Goal: Browse casually

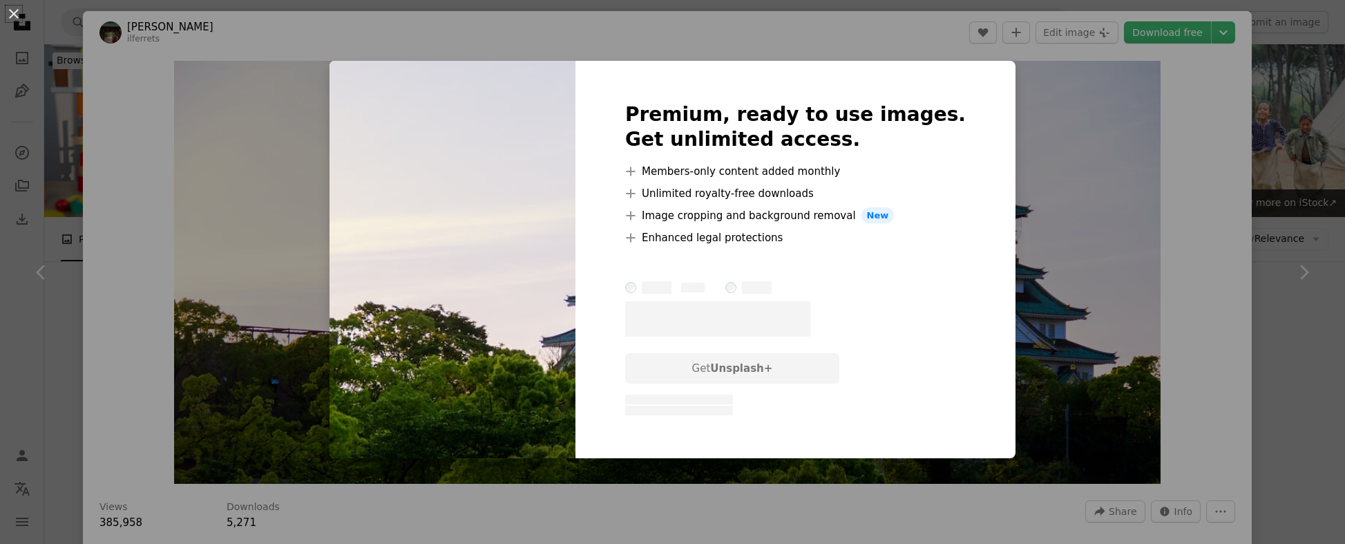
scroll to position [593, 0]
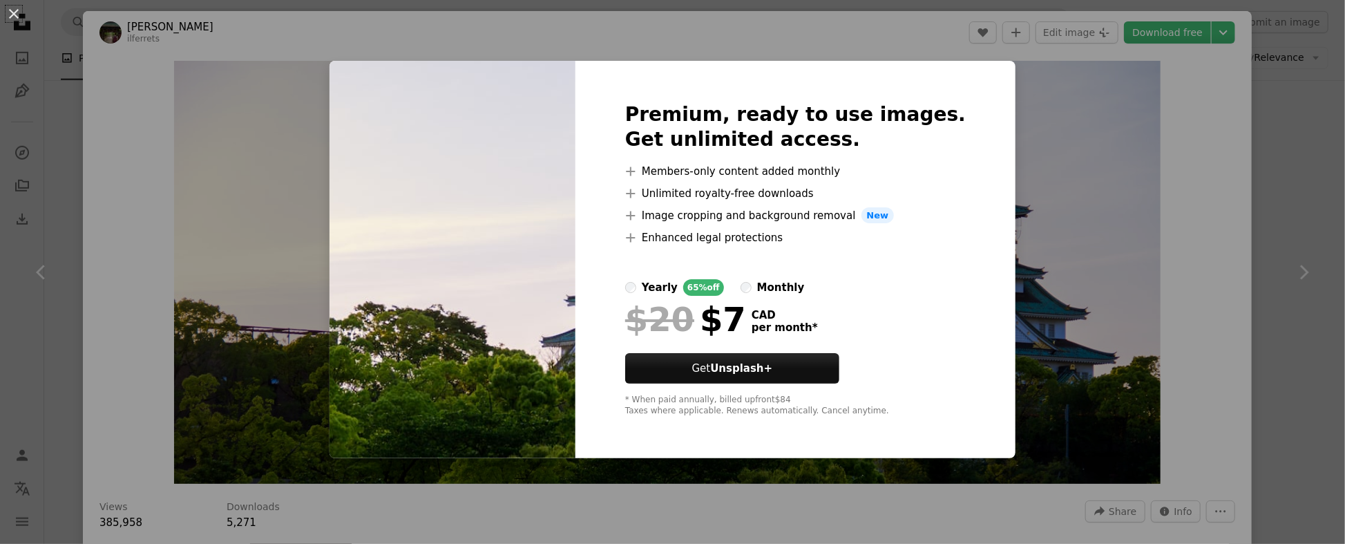
click at [1282, 209] on div "An X shape Premium, ready to use images. Get unlimited access. A plus sign Memb…" at bounding box center [672, 272] width 1345 height 544
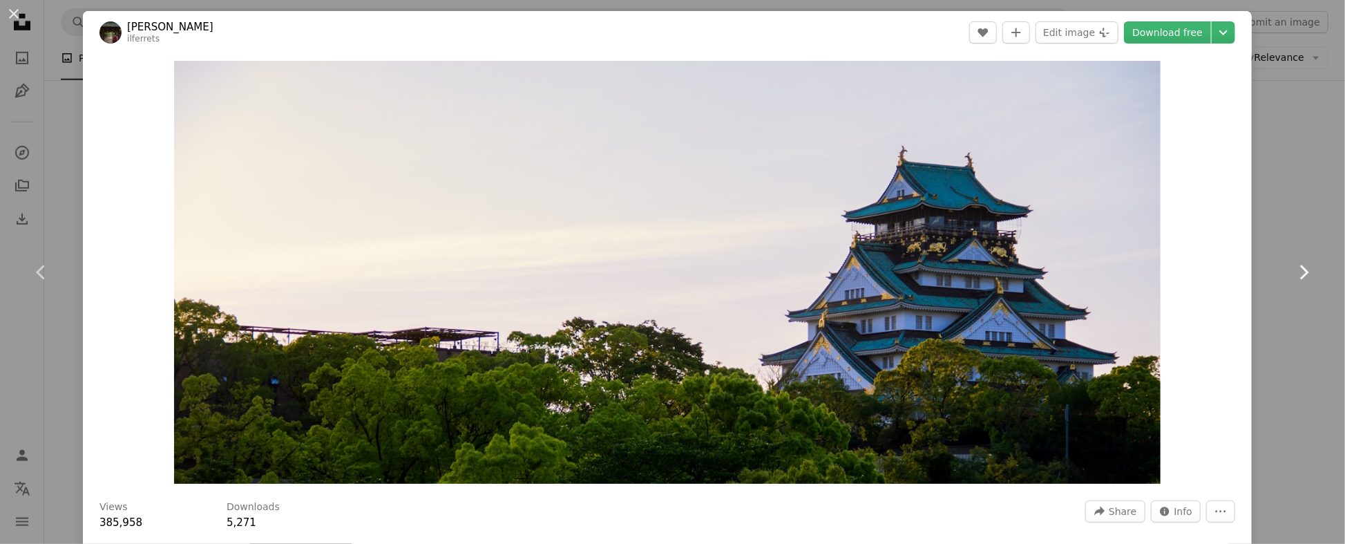
click at [1305, 270] on icon "Chevron right" at bounding box center [1304, 272] width 22 height 22
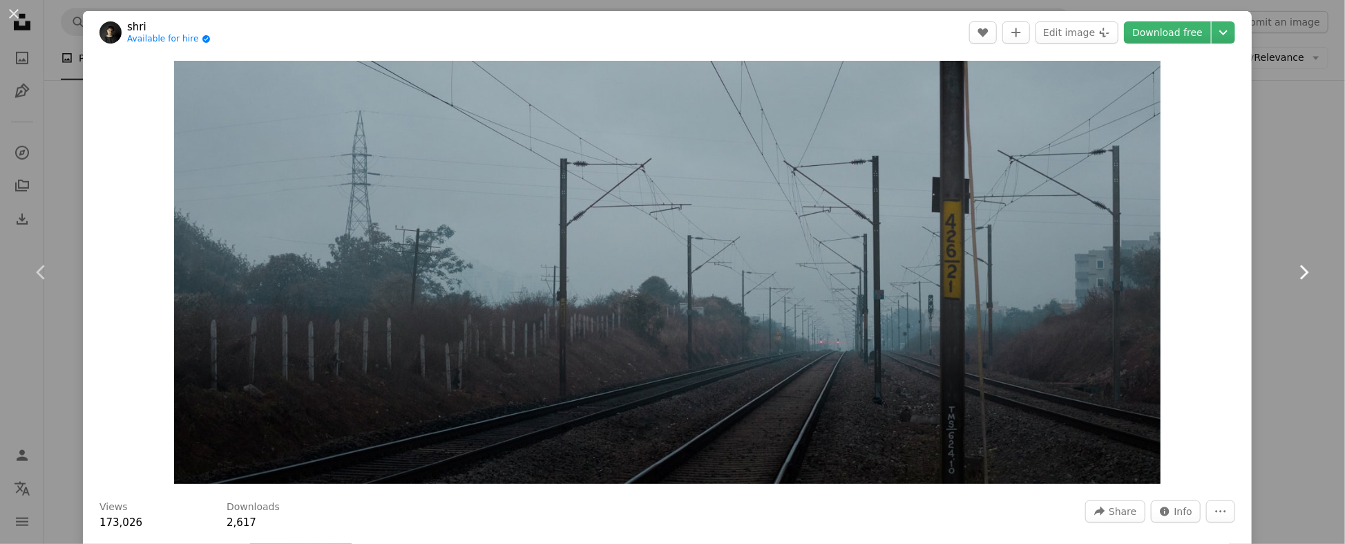
click at [1305, 270] on icon "Chevron right" at bounding box center [1304, 272] width 22 height 22
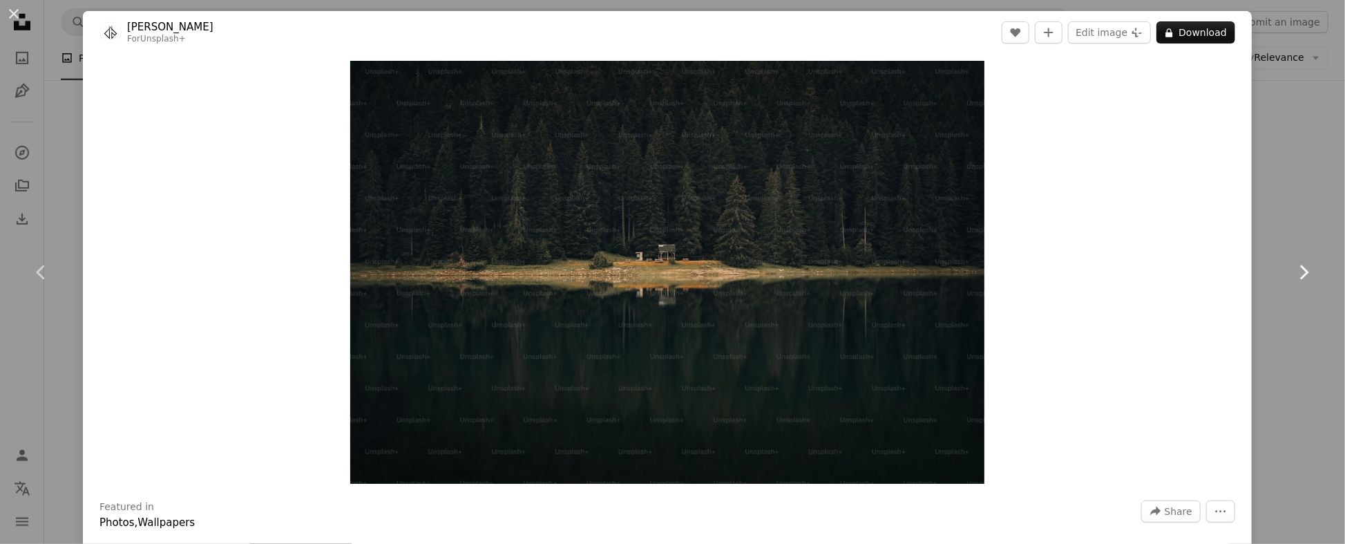
click at [1305, 270] on icon "Chevron right" at bounding box center [1304, 272] width 22 height 22
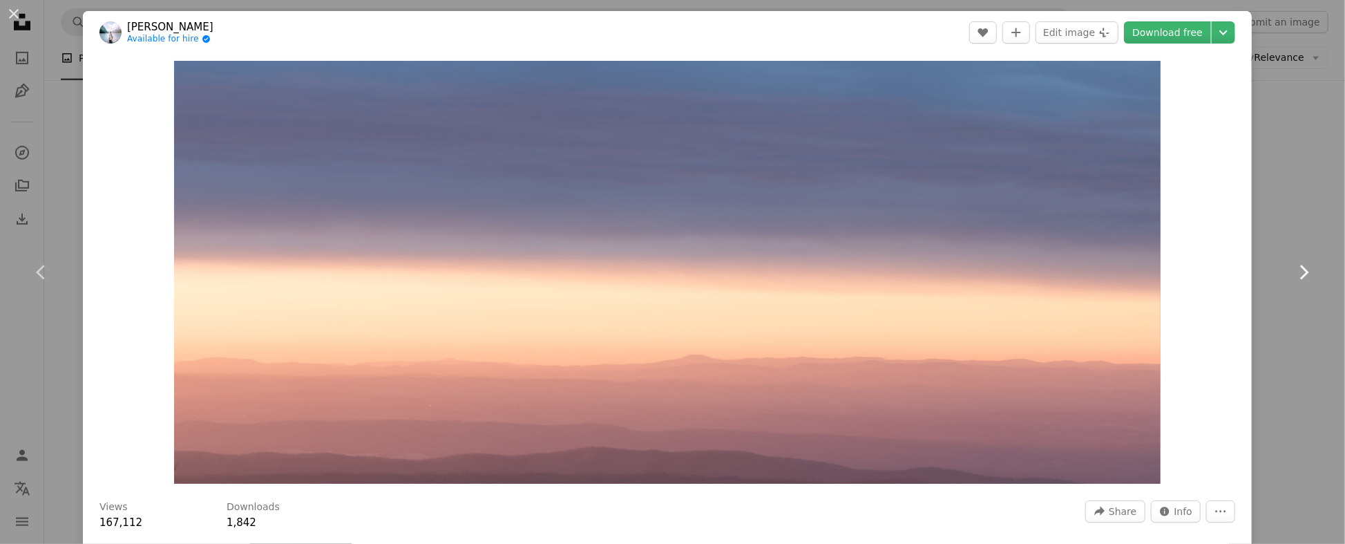
click at [1305, 270] on icon "Chevron right" at bounding box center [1304, 272] width 22 height 22
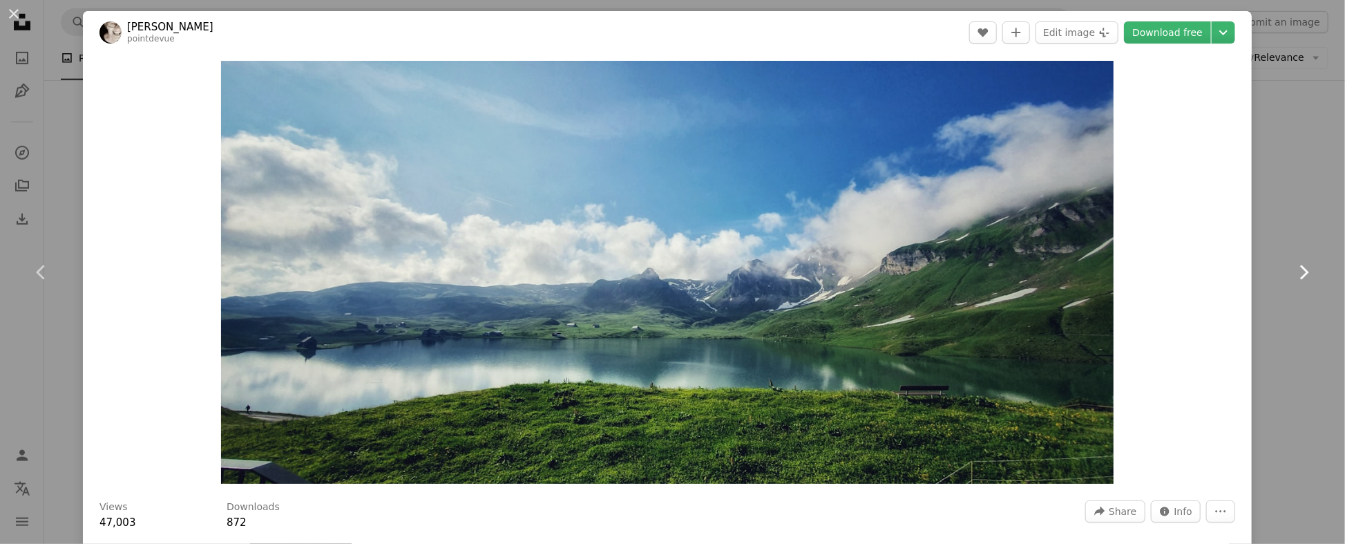
click at [1305, 270] on icon "Chevron right" at bounding box center [1304, 272] width 22 height 22
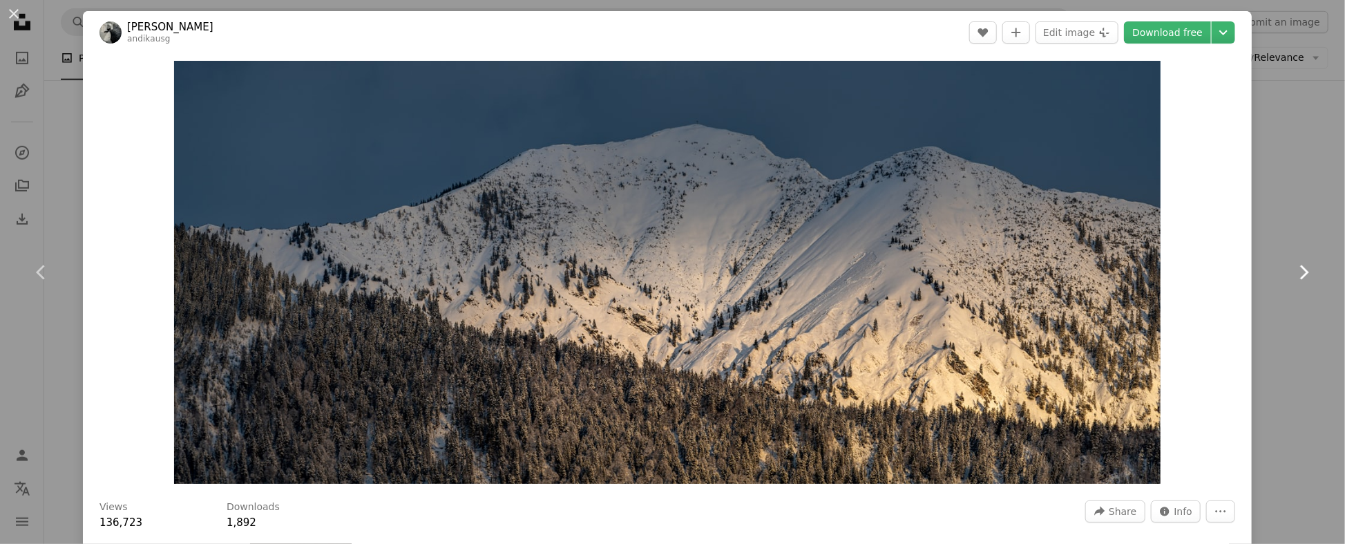
click at [1305, 269] on icon at bounding box center [1304, 272] width 9 height 15
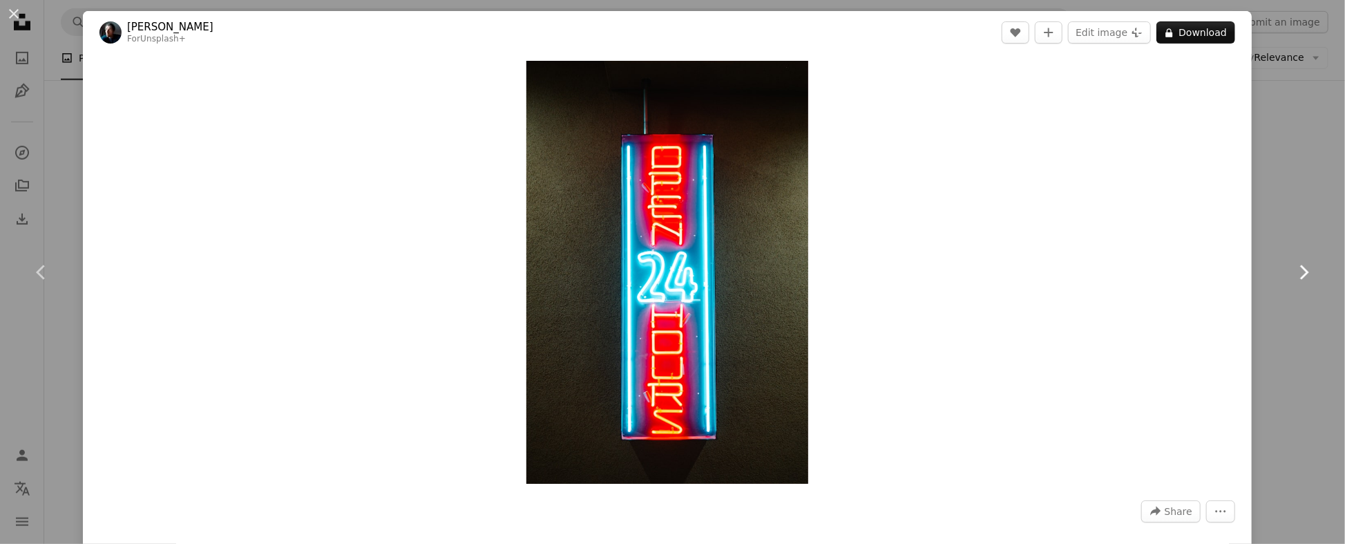
click at [1306, 269] on icon at bounding box center [1304, 272] width 9 height 15
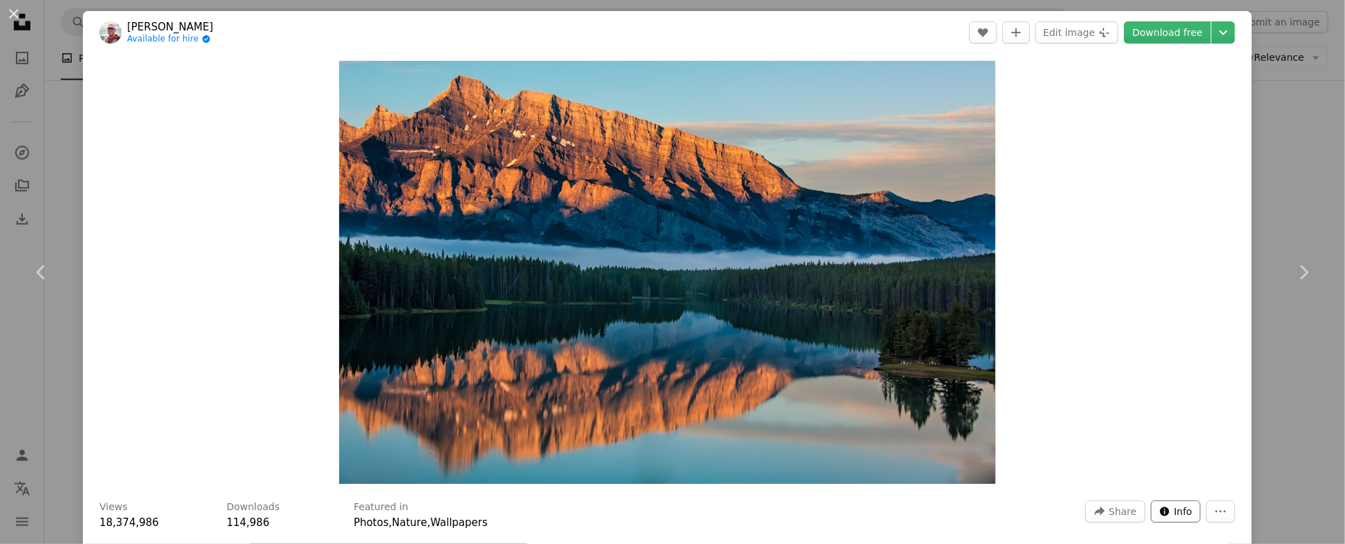
click at [1169, 513] on icon "Stats about this image" at bounding box center [1164, 511] width 9 height 9
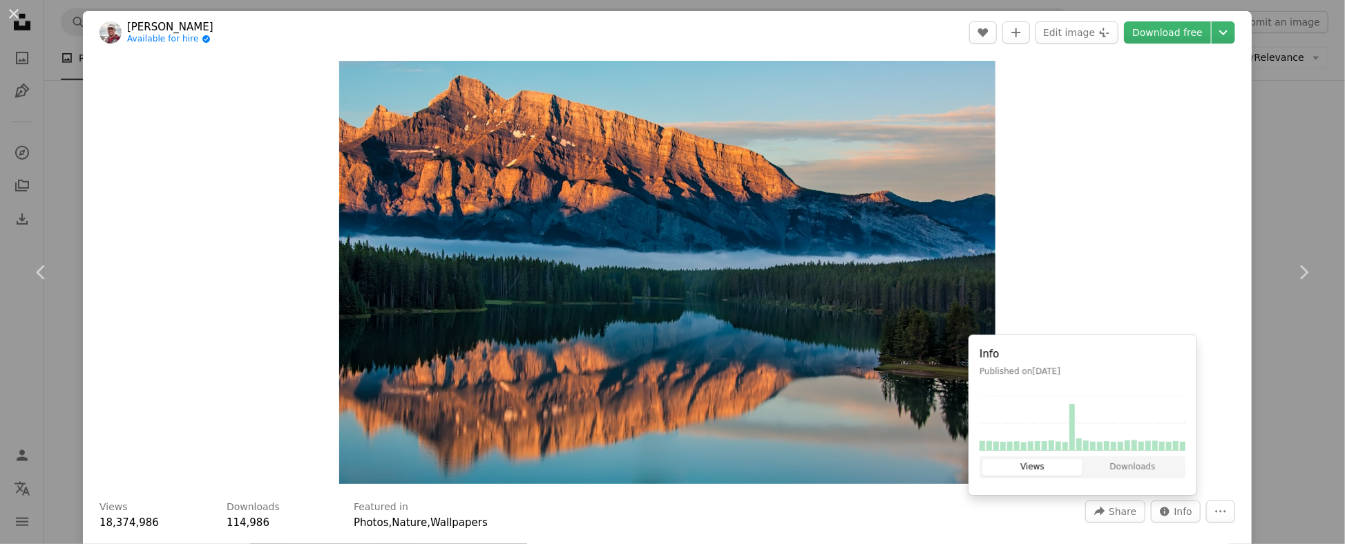
click at [1067, 466] on button "Views" at bounding box center [1033, 467] width 100 height 17
click at [1119, 466] on button "Downloads" at bounding box center [1133, 467] width 100 height 17
click at [1220, 444] on div "Zoom in" at bounding box center [667, 272] width 1169 height 437
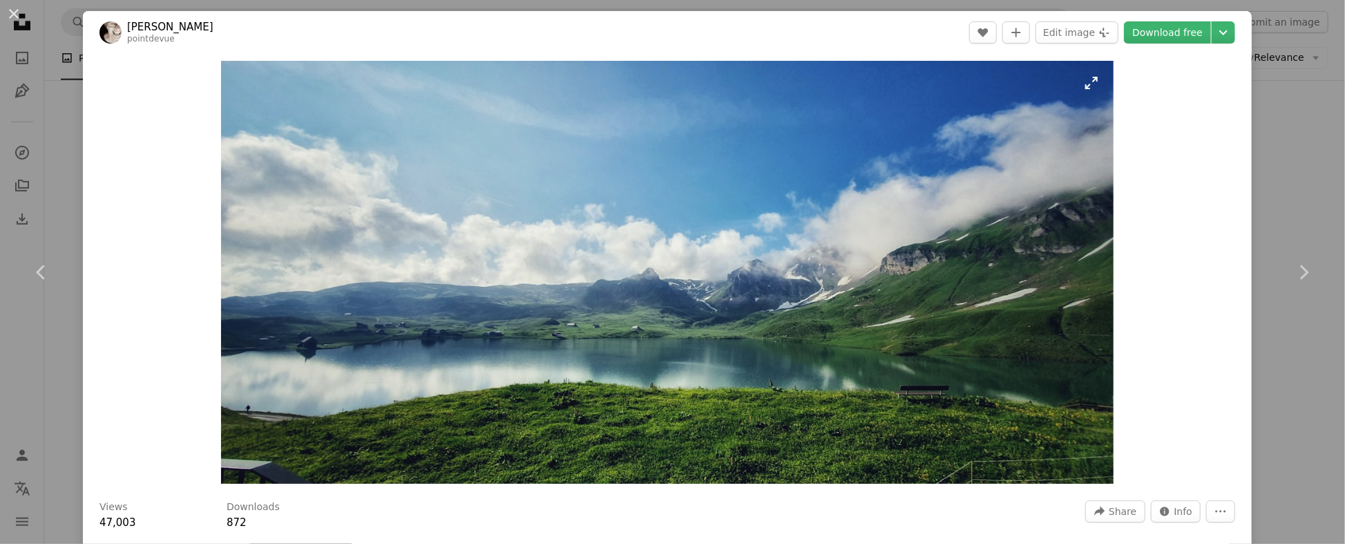
click at [1092, 85] on img "Zoom in on this image" at bounding box center [667, 272] width 892 height 423
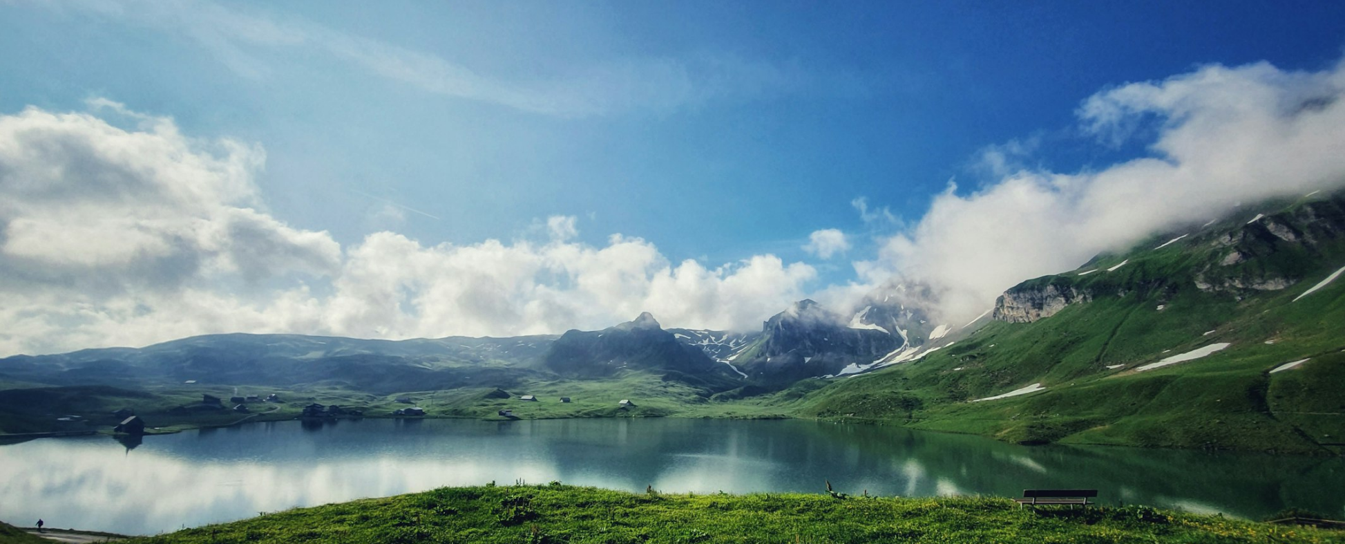
scroll to position [46, 0]
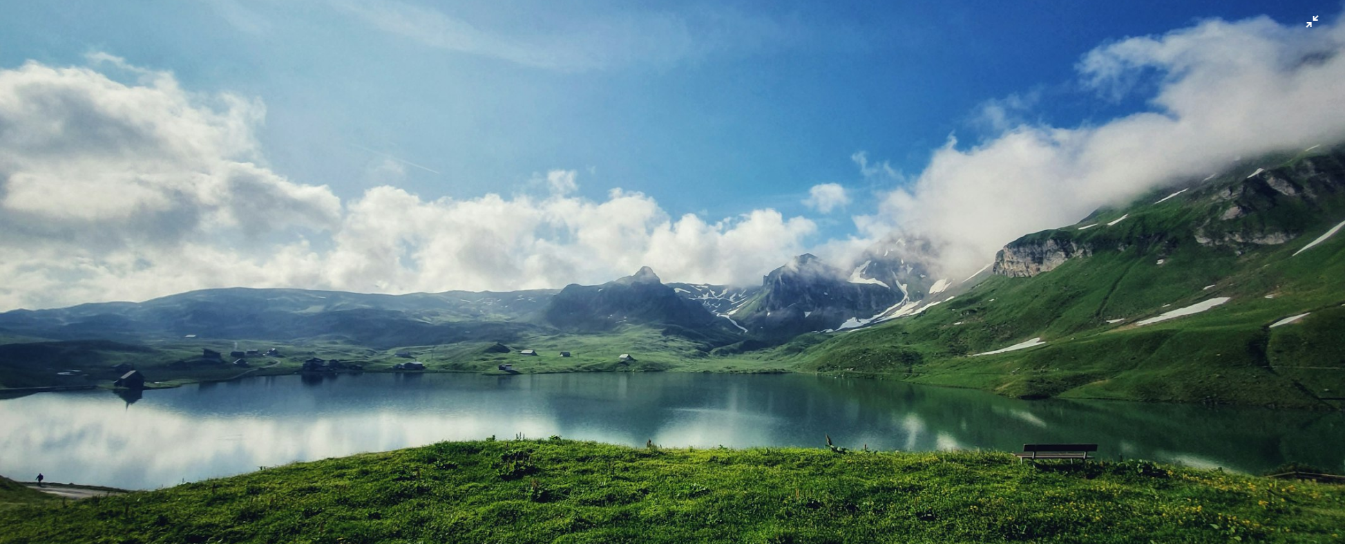
click at [1312, 24] on img "Zoom out on this image" at bounding box center [672, 273] width 1347 height 638
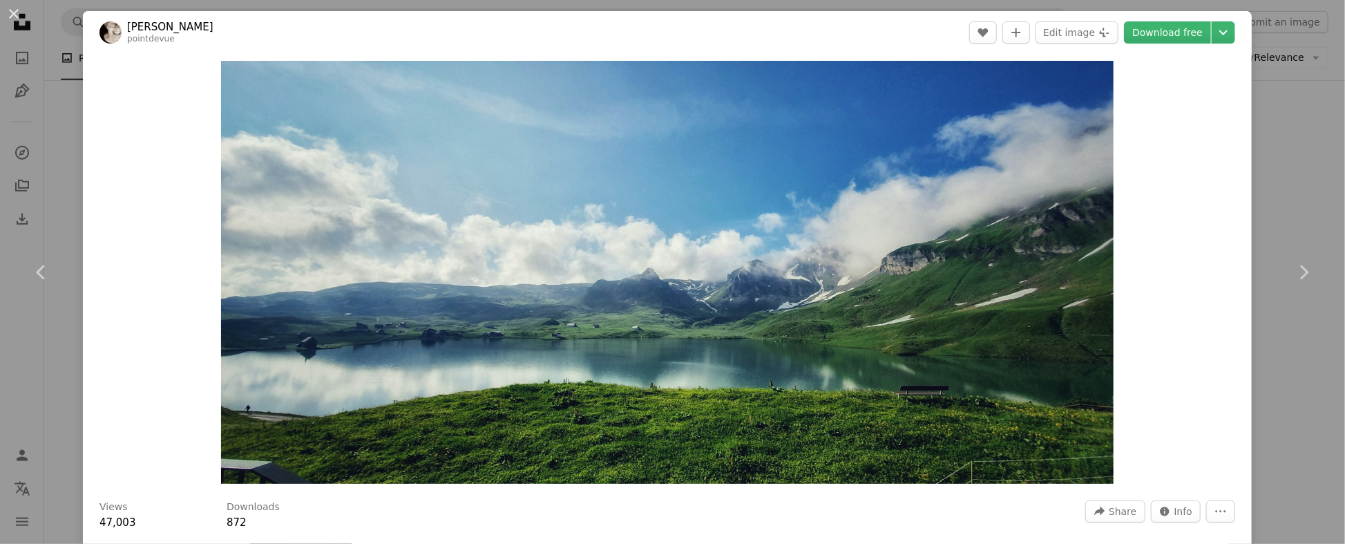
click at [1173, 167] on div "Zoom in" at bounding box center [667, 272] width 1169 height 437
click at [1110, 31] on icon "Plus sign for Unsplash+" at bounding box center [1104, 32] width 11 height 11
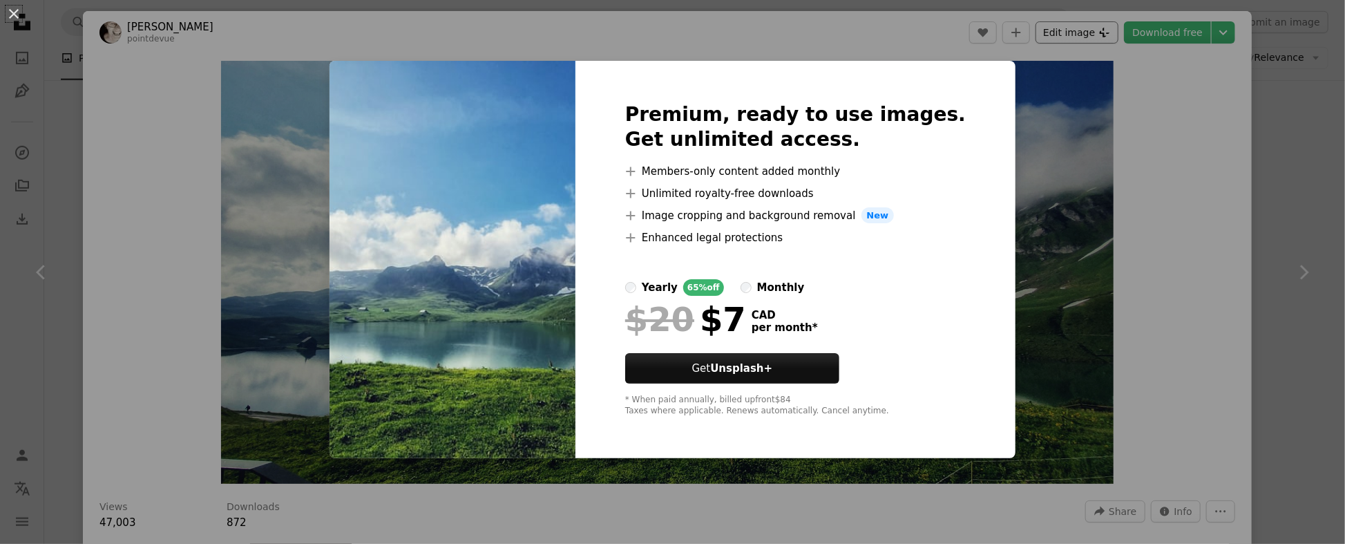
click at [1116, 31] on div "An X shape Premium, ready to use images. Get unlimited access. A plus sign Memb…" at bounding box center [672, 272] width 1345 height 544
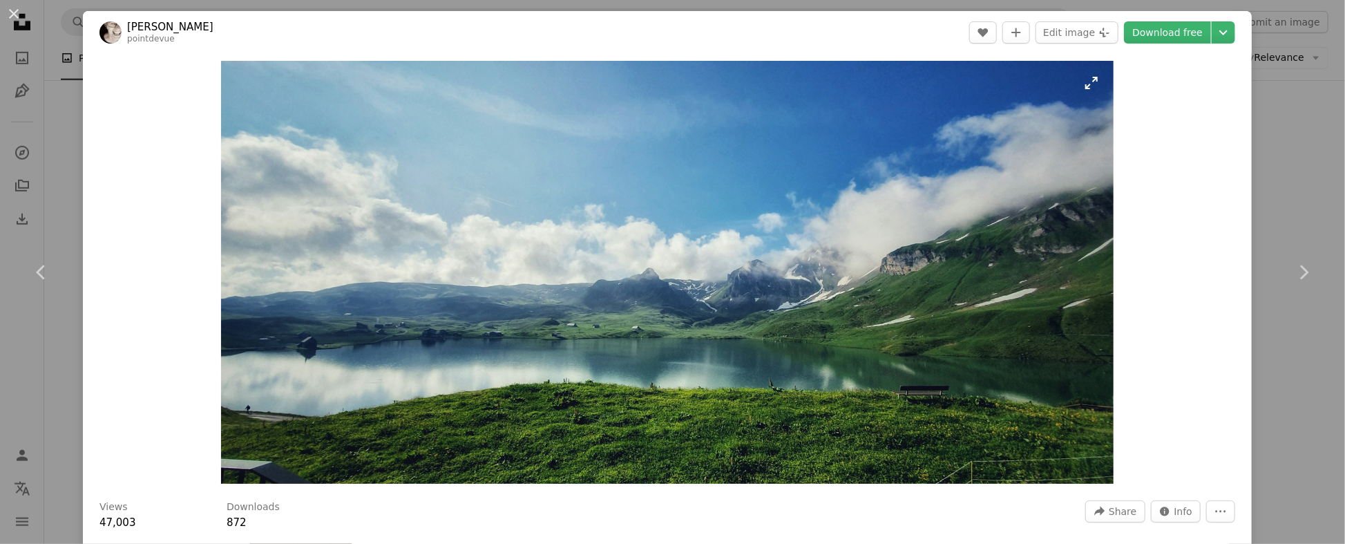
click at [1092, 83] on img "Zoom in on this image" at bounding box center [667, 272] width 892 height 423
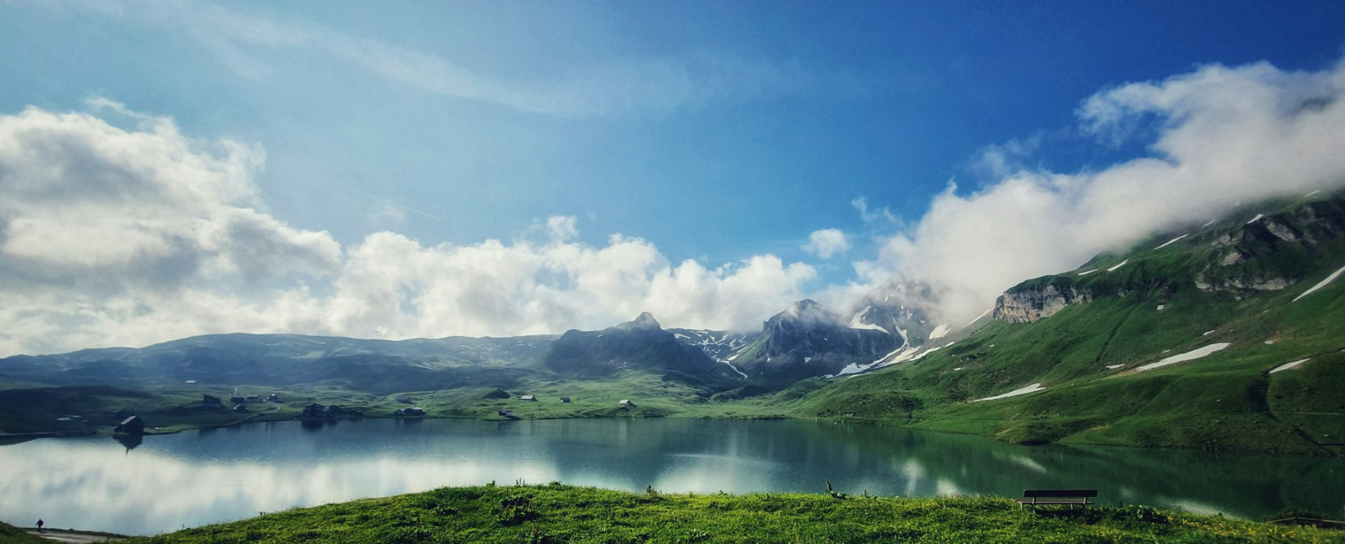
scroll to position [46, 0]
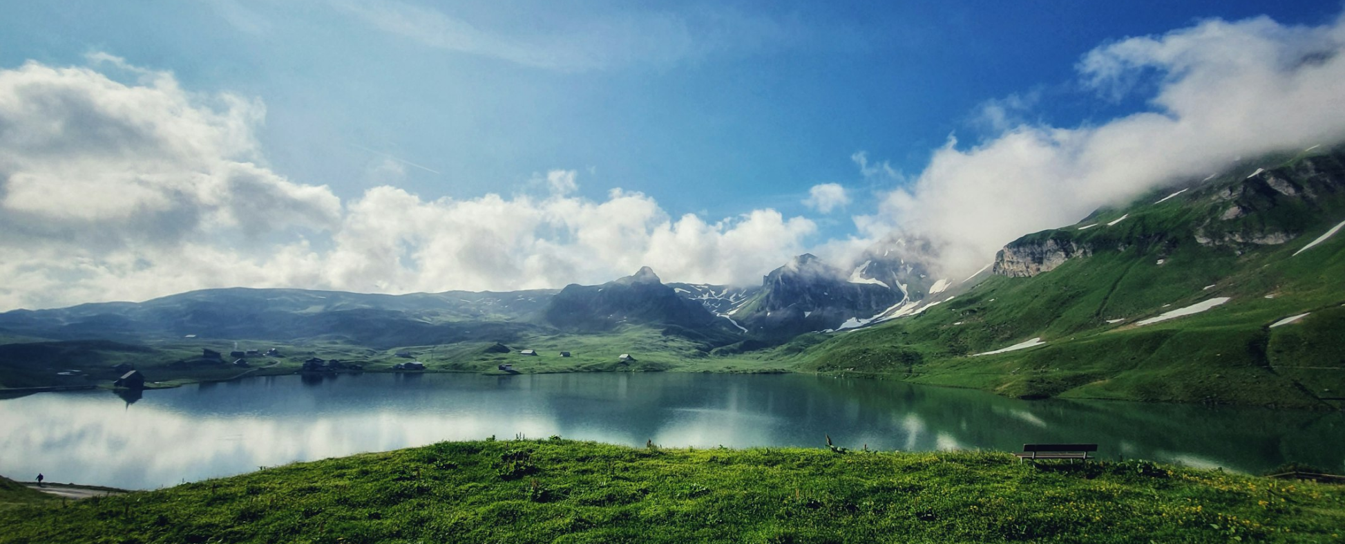
click at [1209, 240] on img "Zoom out on this image" at bounding box center [672, 273] width 1347 height 638
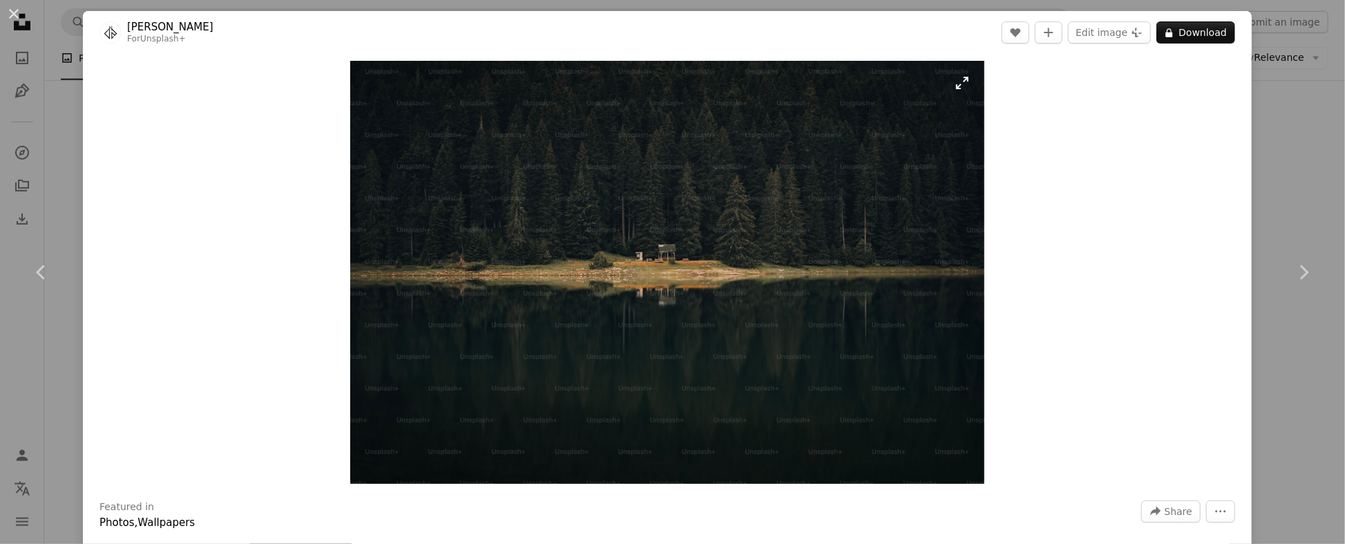
click at [549, 306] on img "Zoom in on this image" at bounding box center [667, 272] width 634 height 423
click at [965, 86] on img "Zoom in on this image" at bounding box center [667, 272] width 634 height 423
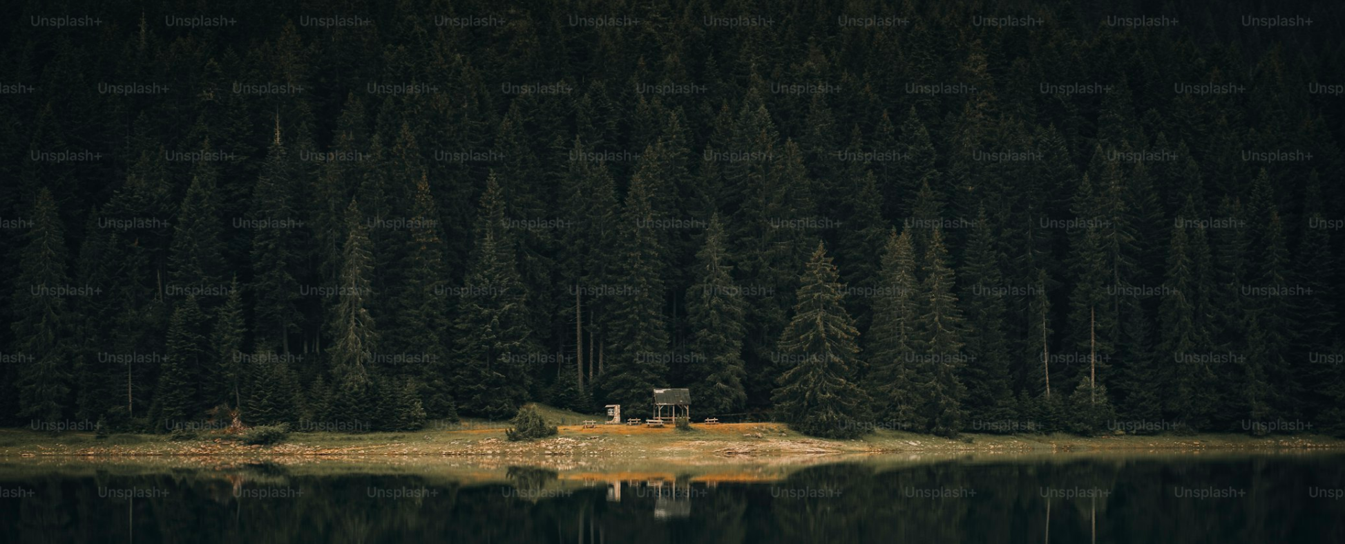
scroll to position [174, 0]
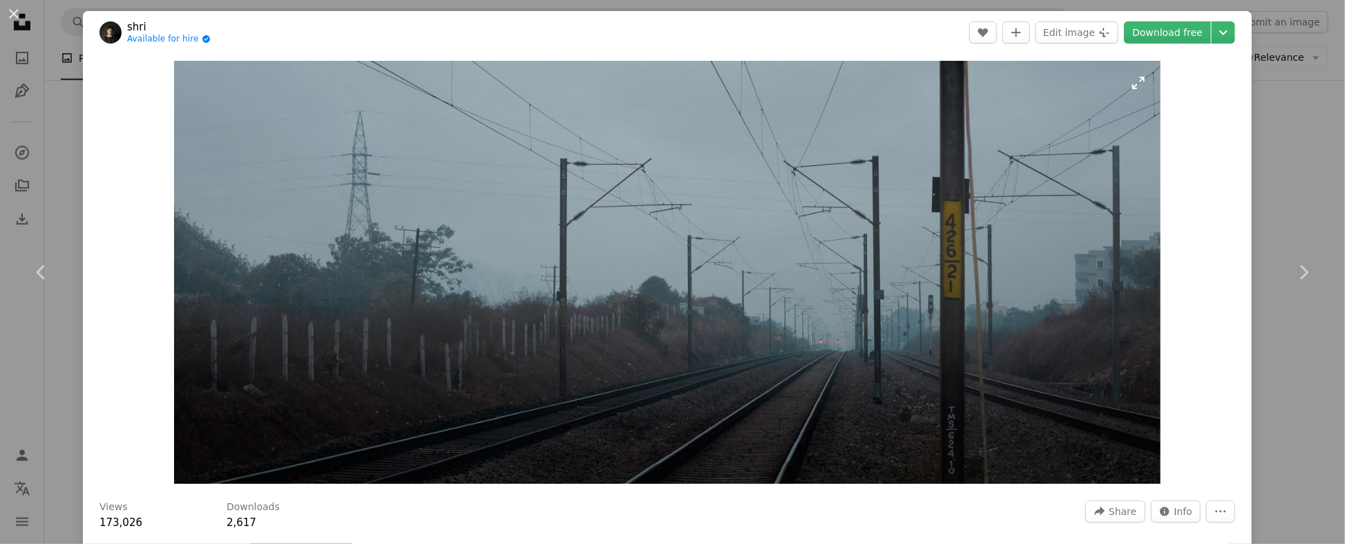
click at [664, 348] on img "Zoom in on this image" at bounding box center [667, 272] width 987 height 423
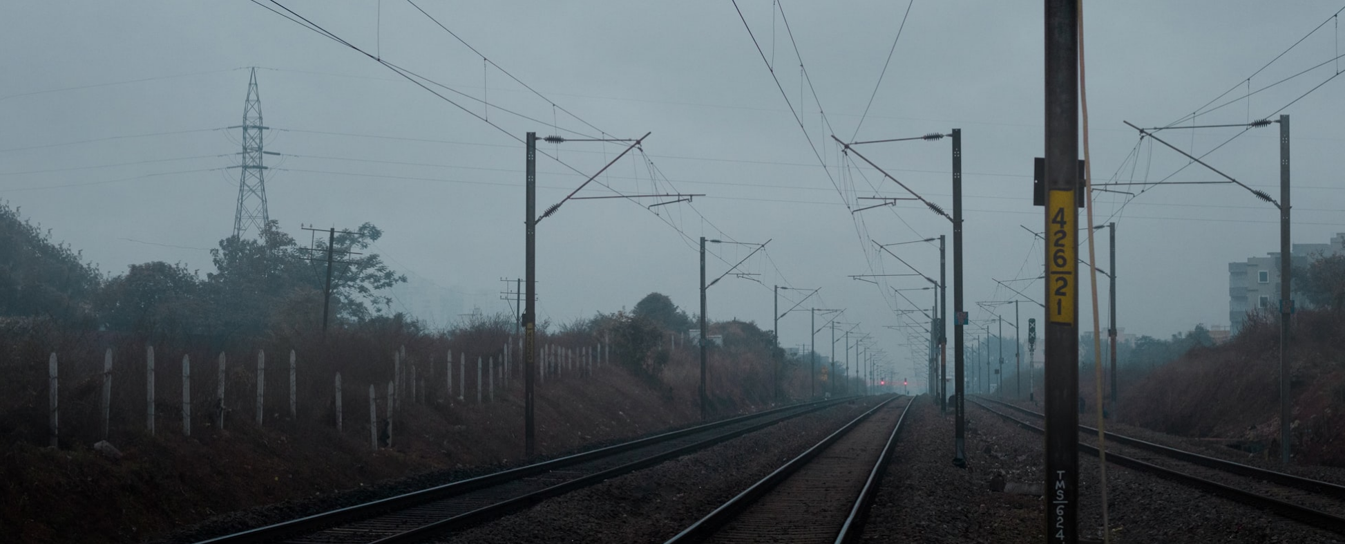
scroll to position [15, 0]
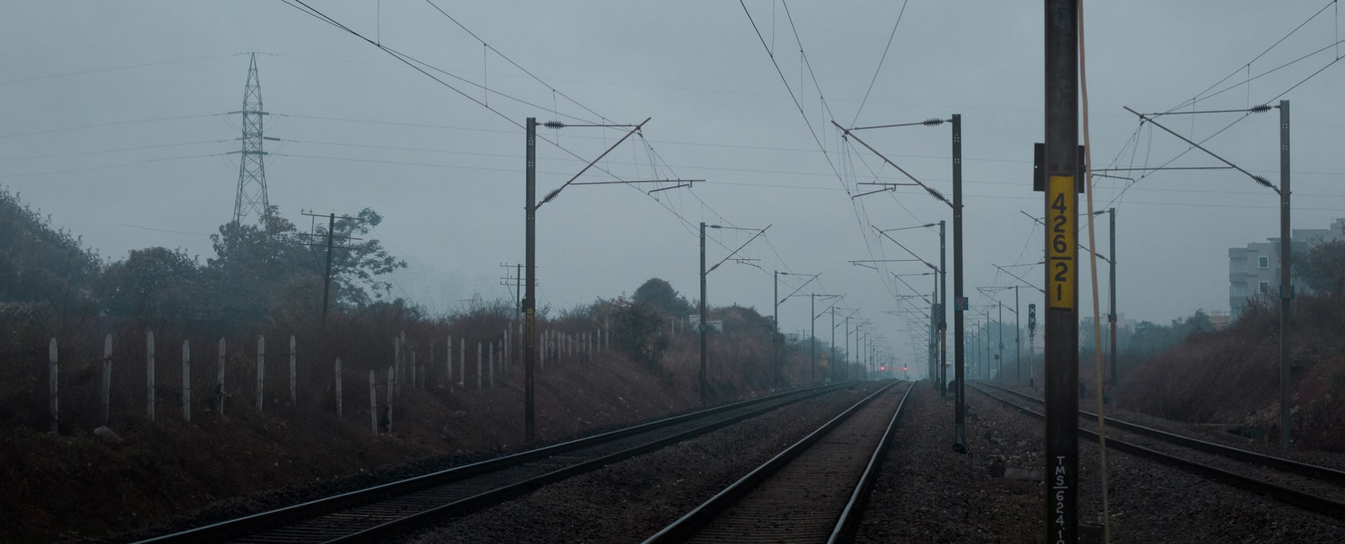
click at [665, 347] on img "Zoom out on this image" at bounding box center [672, 273] width 1347 height 577
